Goal: Navigation & Orientation: Find specific page/section

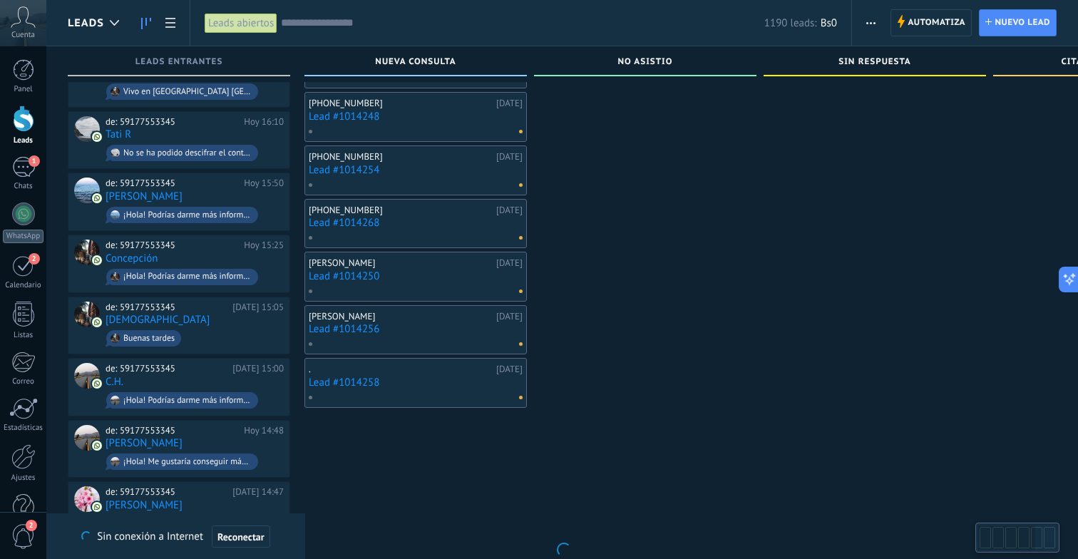
scroll to position [788, 0]
click at [244, 539] on span "Reconectar" at bounding box center [240, 537] width 47 height 10
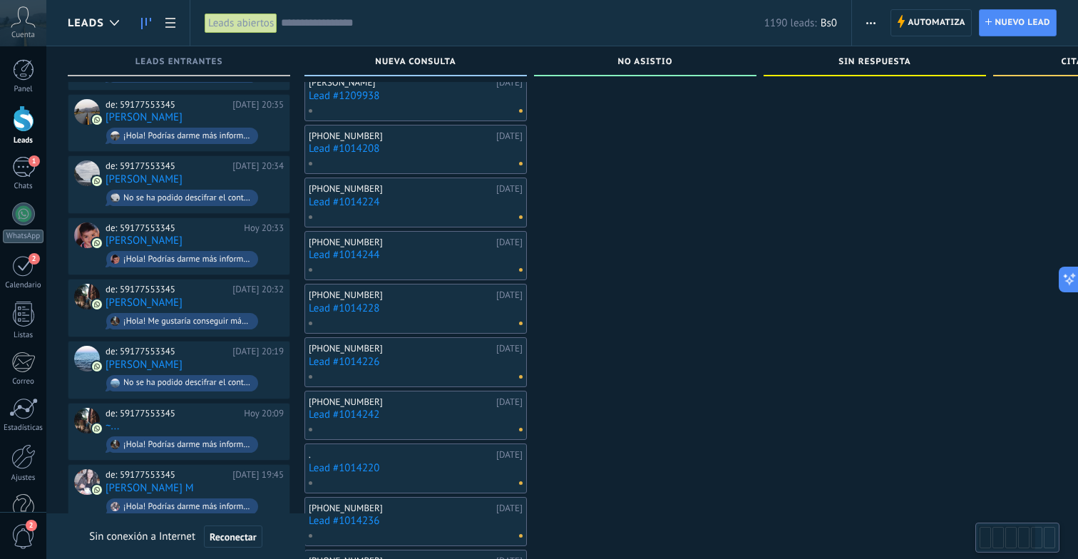
scroll to position [0, 0]
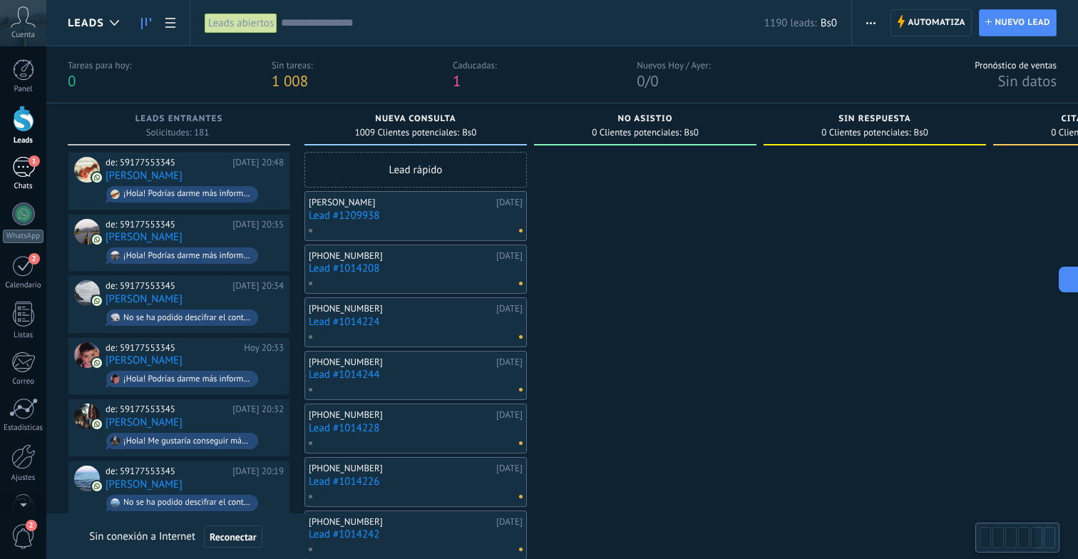
click at [24, 170] on div "1" at bounding box center [23, 167] width 23 height 21
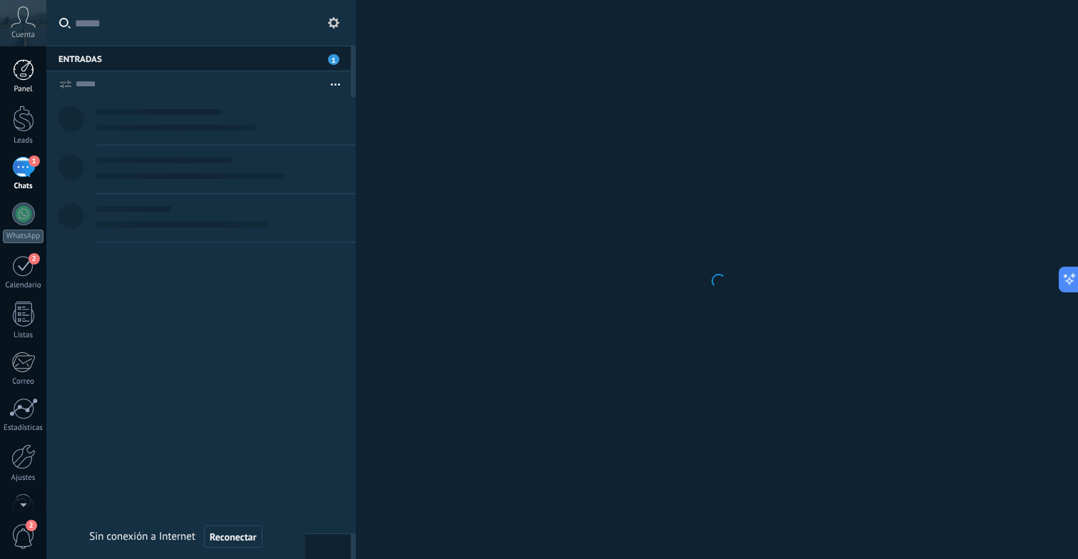
click at [14, 76] on div at bounding box center [23, 69] width 21 height 21
click at [18, 123] on div at bounding box center [23, 119] width 21 height 26
click at [21, 165] on div "1" at bounding box center [23, 167] width 23 height 21
click at [18, 125] on div at bounding box center [23, 119] width 21 height 26
click at [26, 16] on icon at bounding box center [23, 16] width 25 height 21
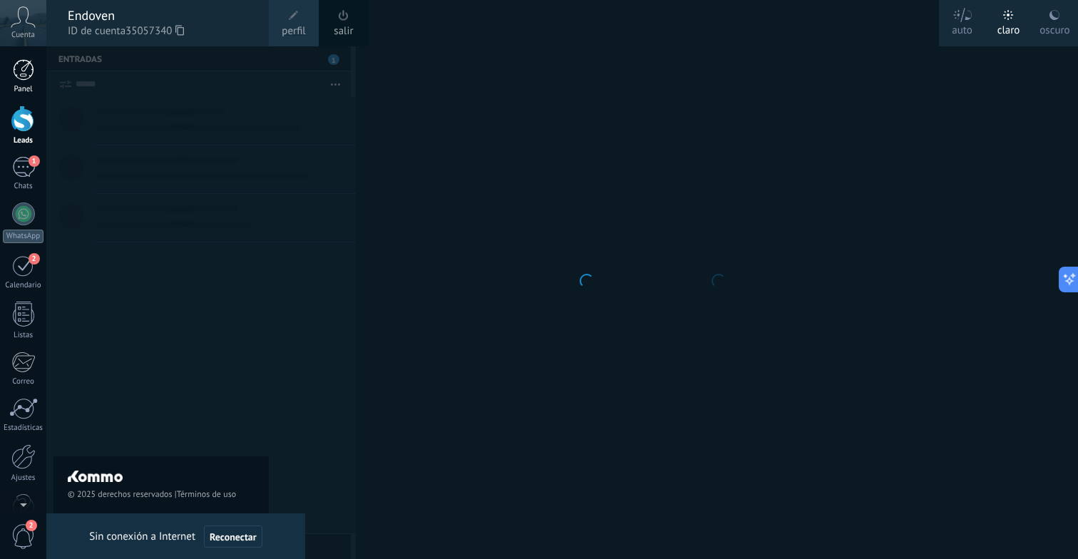
click at [22, 71] on div at bounding box center [23, 69] width 21 height 21
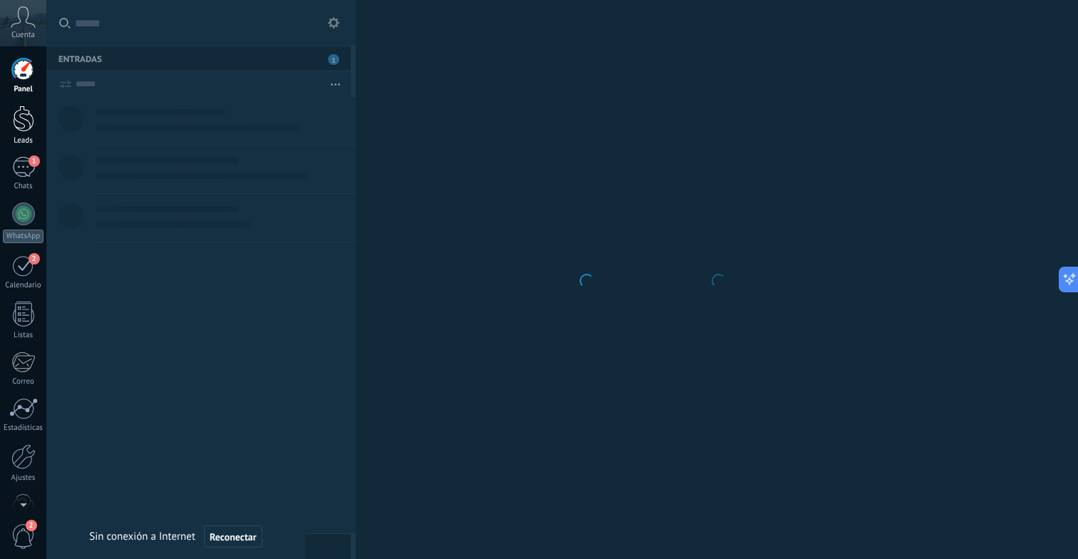
click at [24, 120] on div at bounding box center [23, 119] width 21 height 26
click at [17, 71] on div at bounding box center [23, 69] width 21 height 21
